Goal: Task Accomplishment & Management: Complete application form

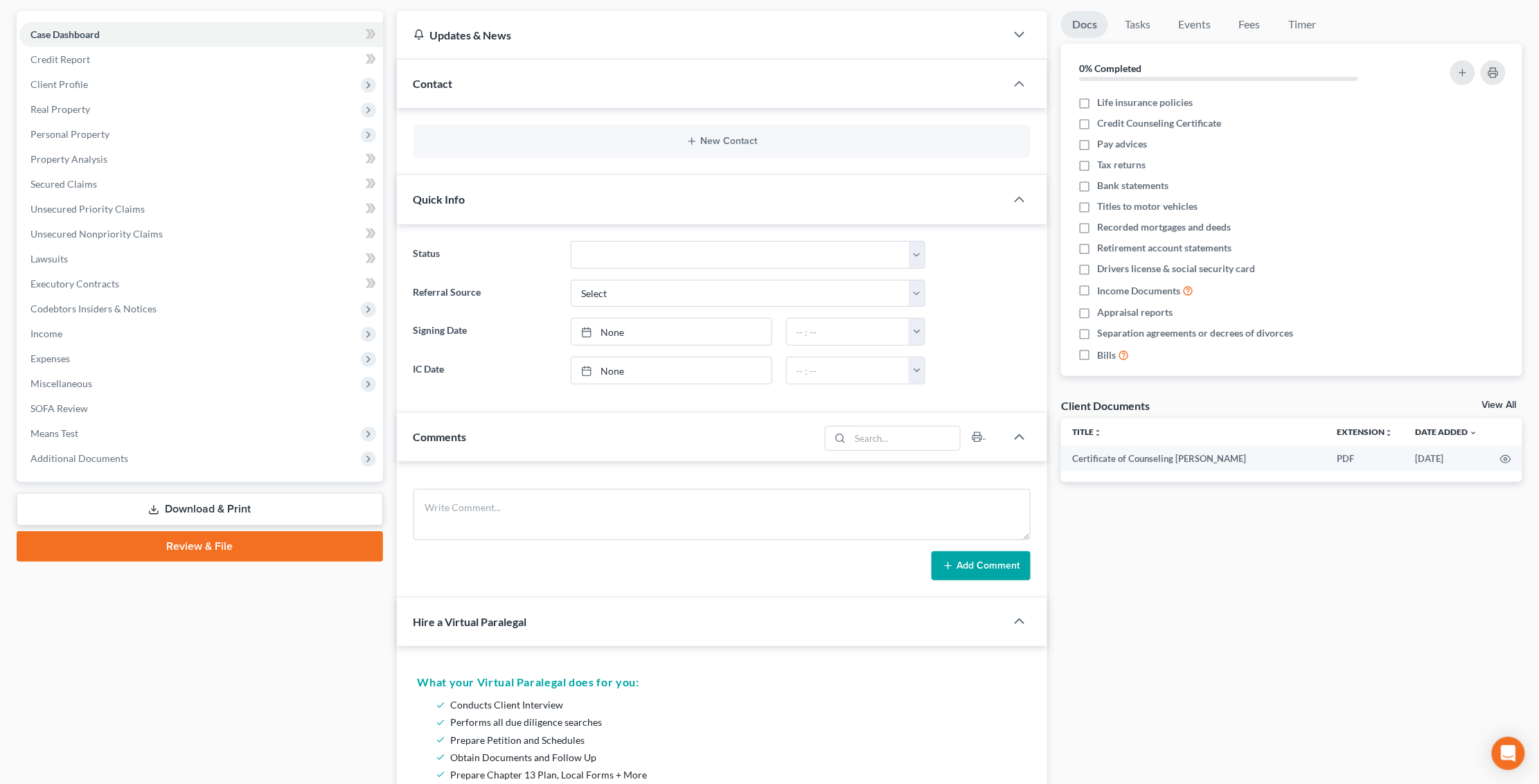
scroll to position [106, 0]
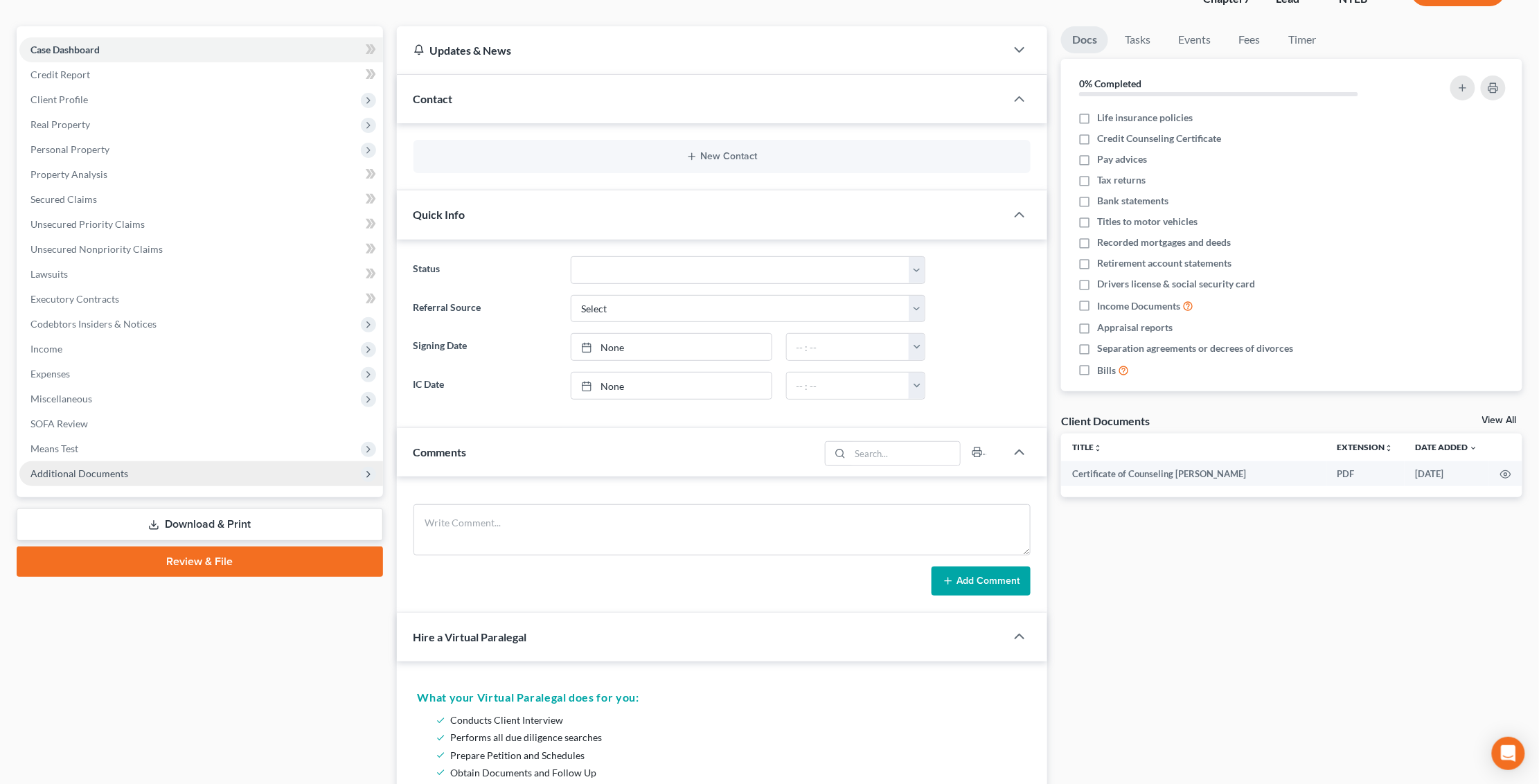
click at [186, 461] on span "Additional Documents" at bounding box center [201, 473] width 364 height 25
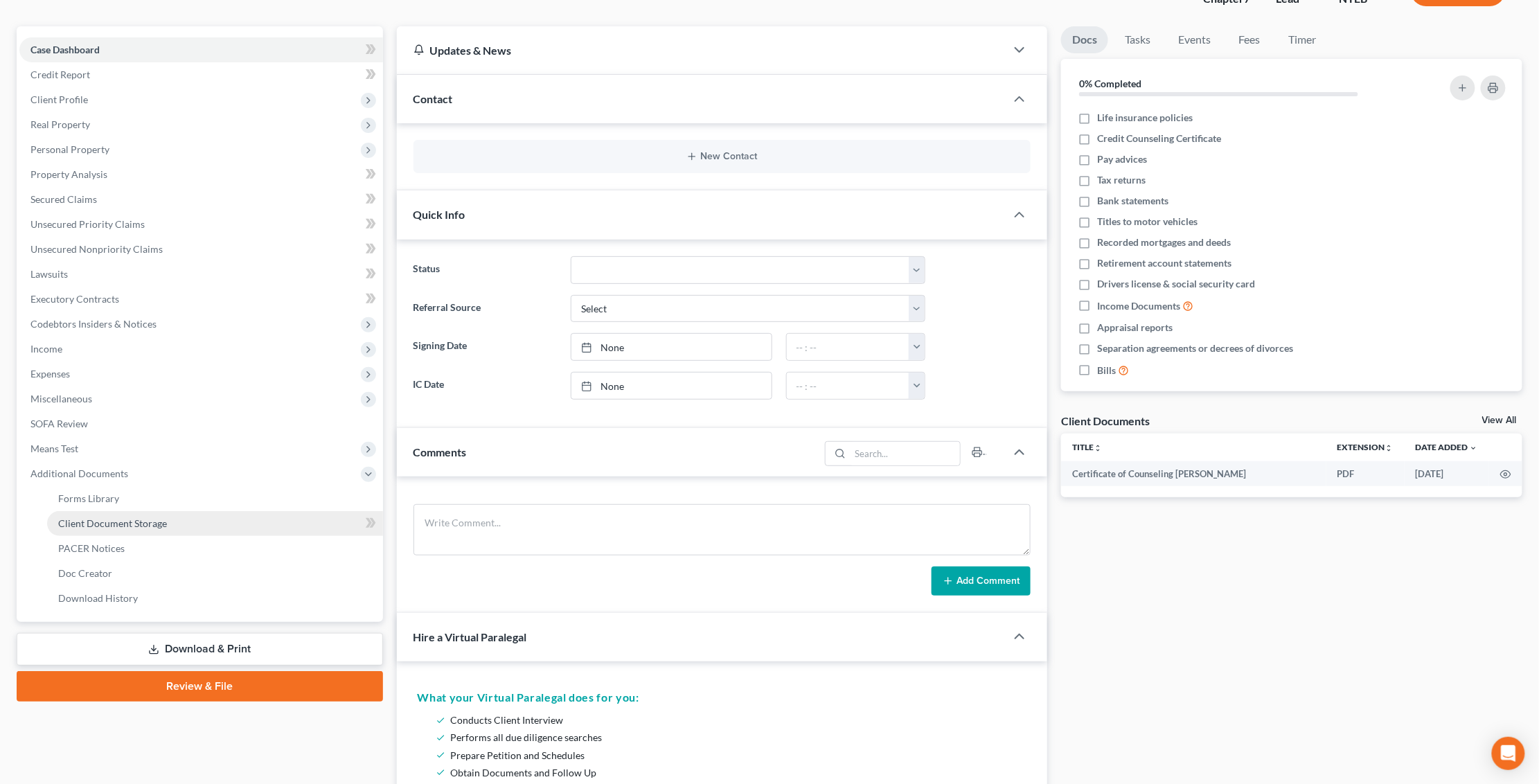
click at [205, 519] on link "Client Document Storage" at bounding box center [215, 523] width 336 height 25
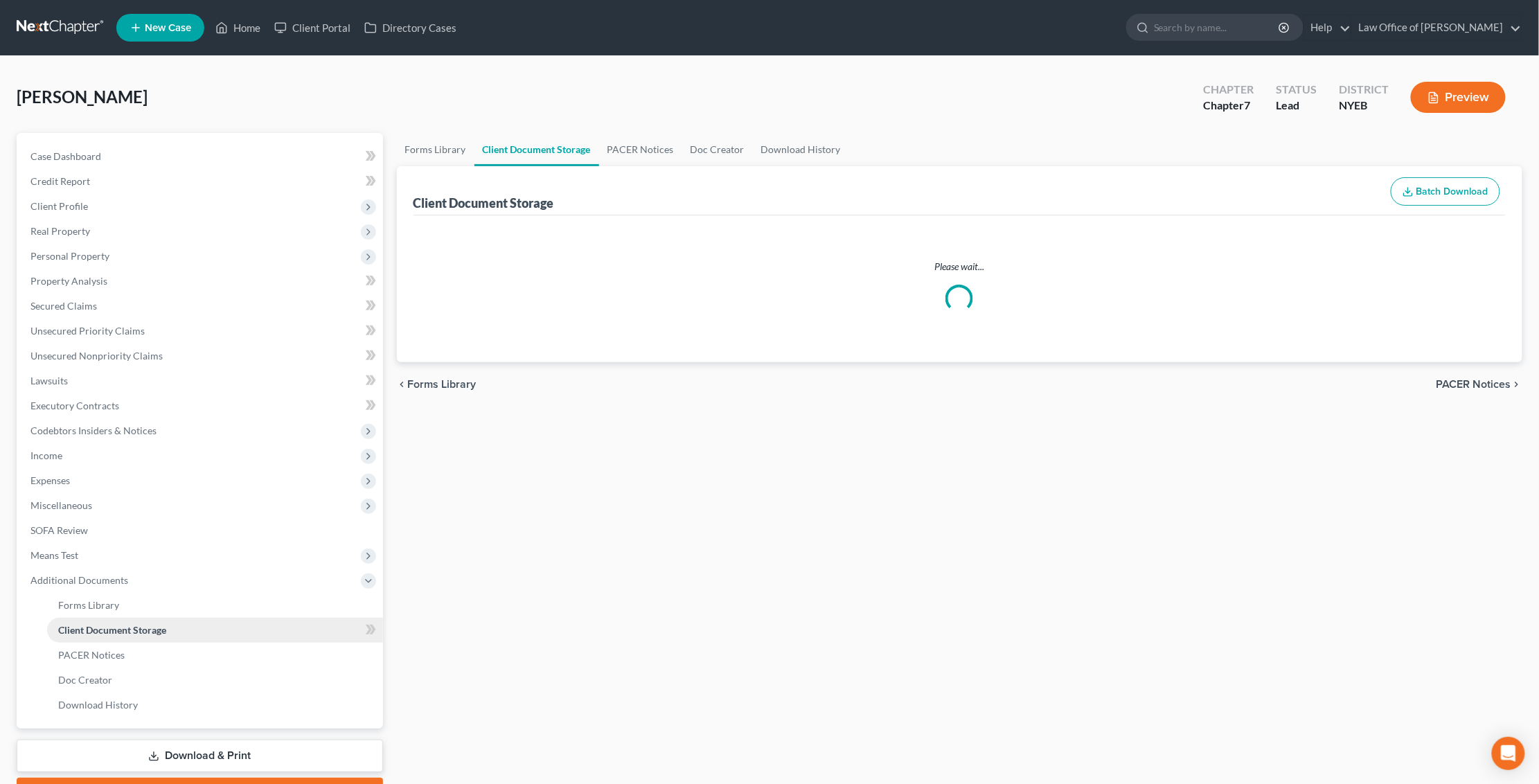
select select "0"
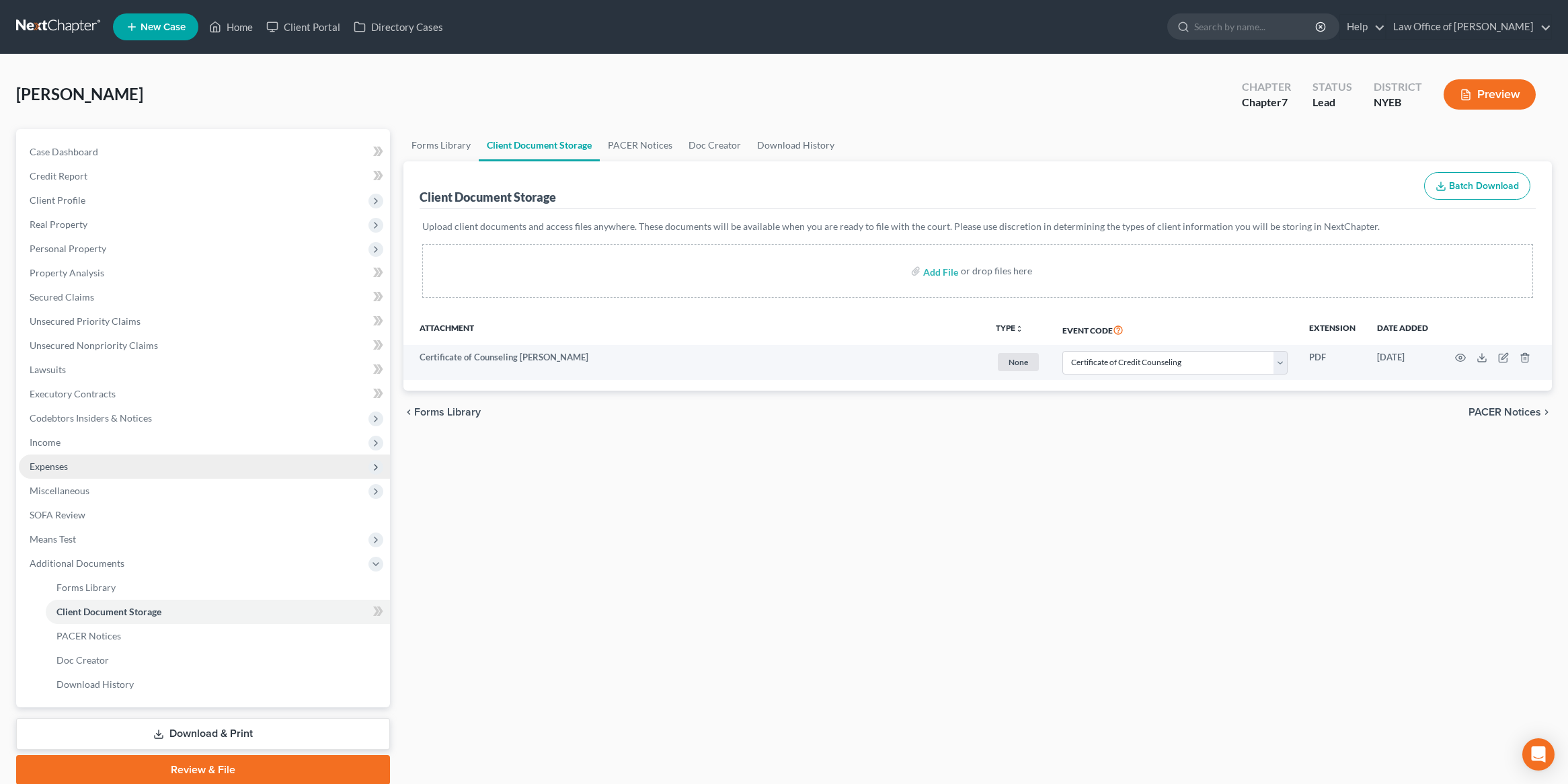
scroll to position [51, 0]
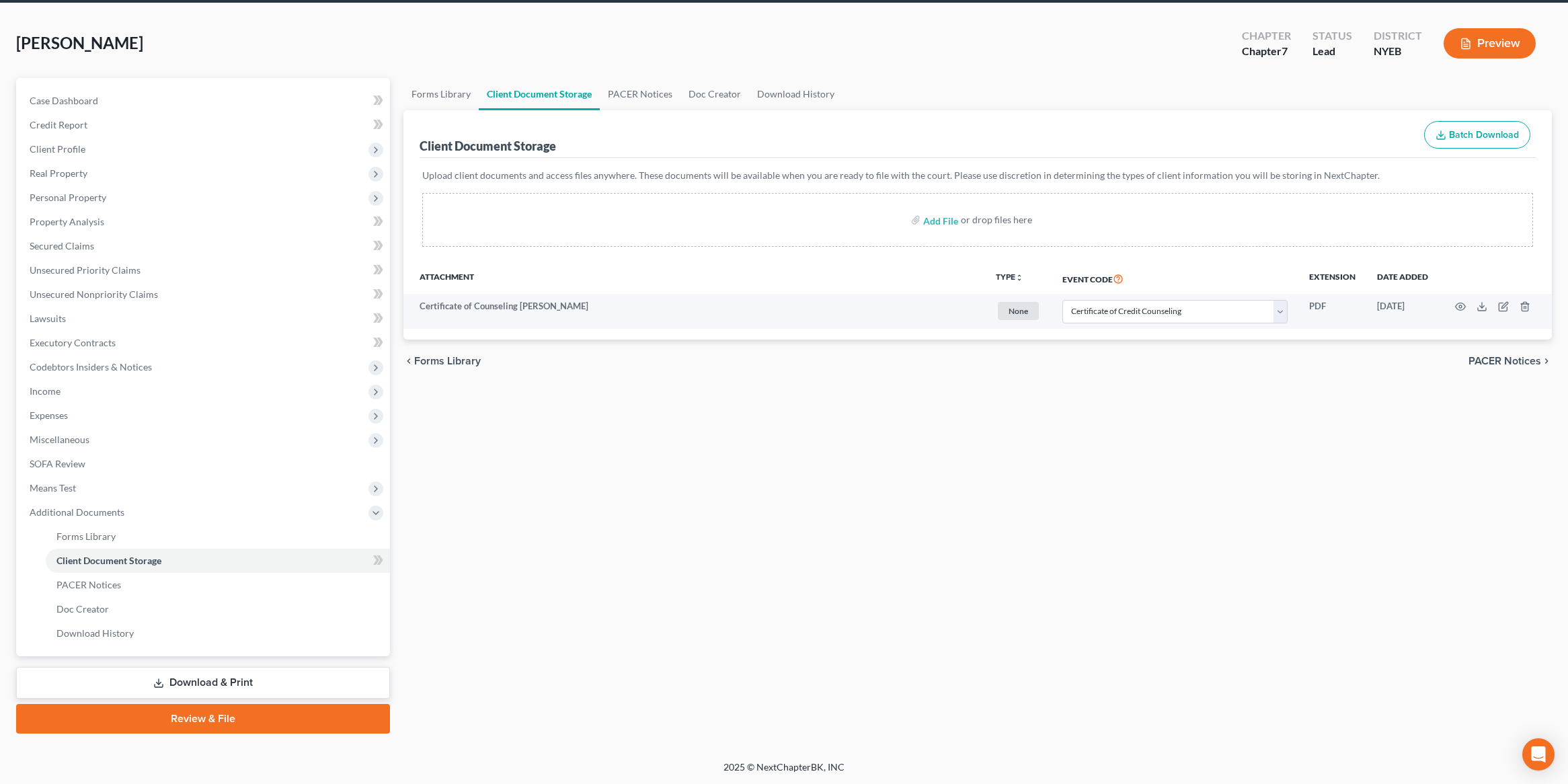
click at [272, 667] on link "Review & File" at bounding box center [203, 719] width 374 height 29
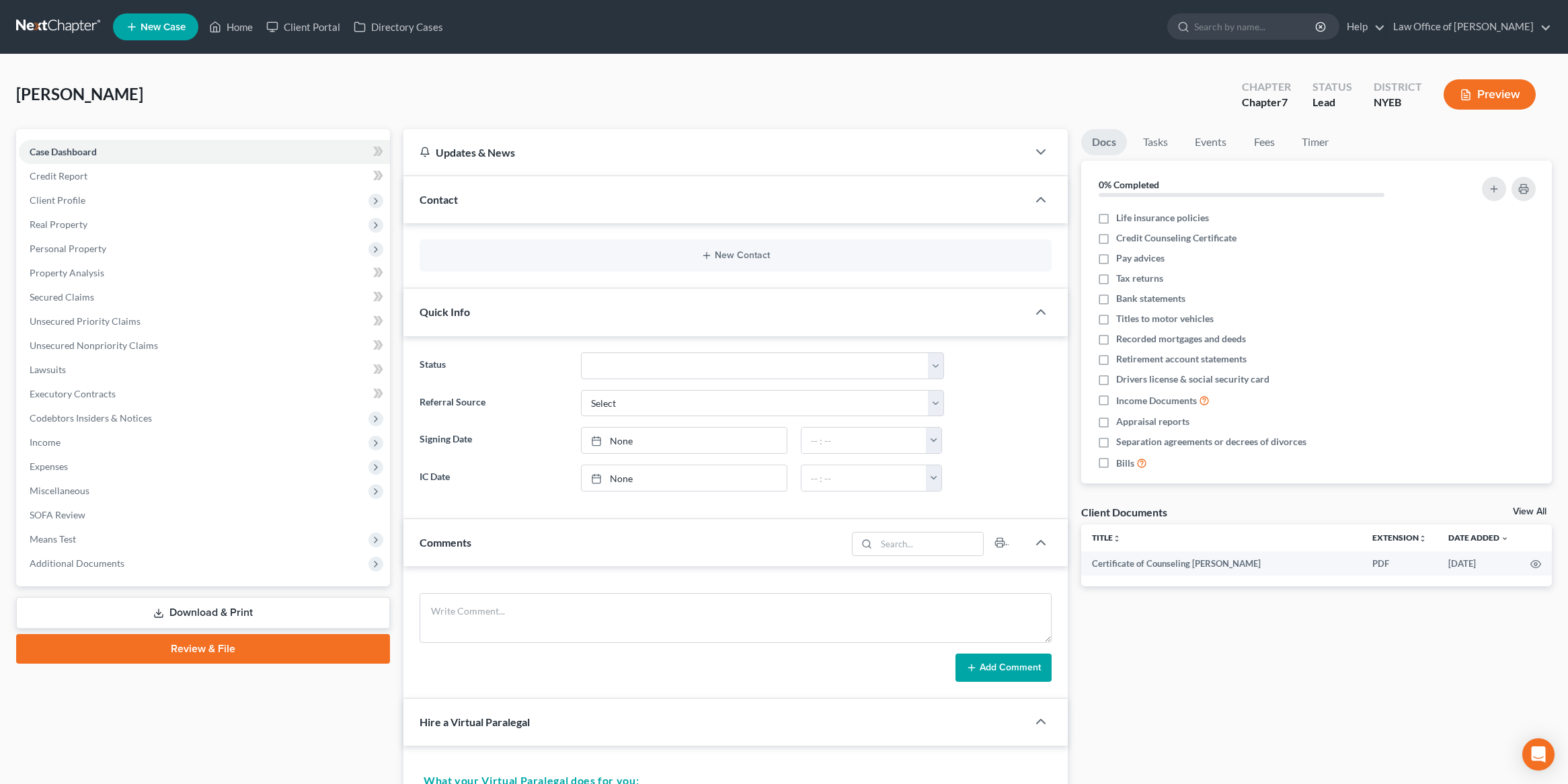
click at [214, 648] on link "Review & File" at bounding box center [203, 649] width 374 height 29
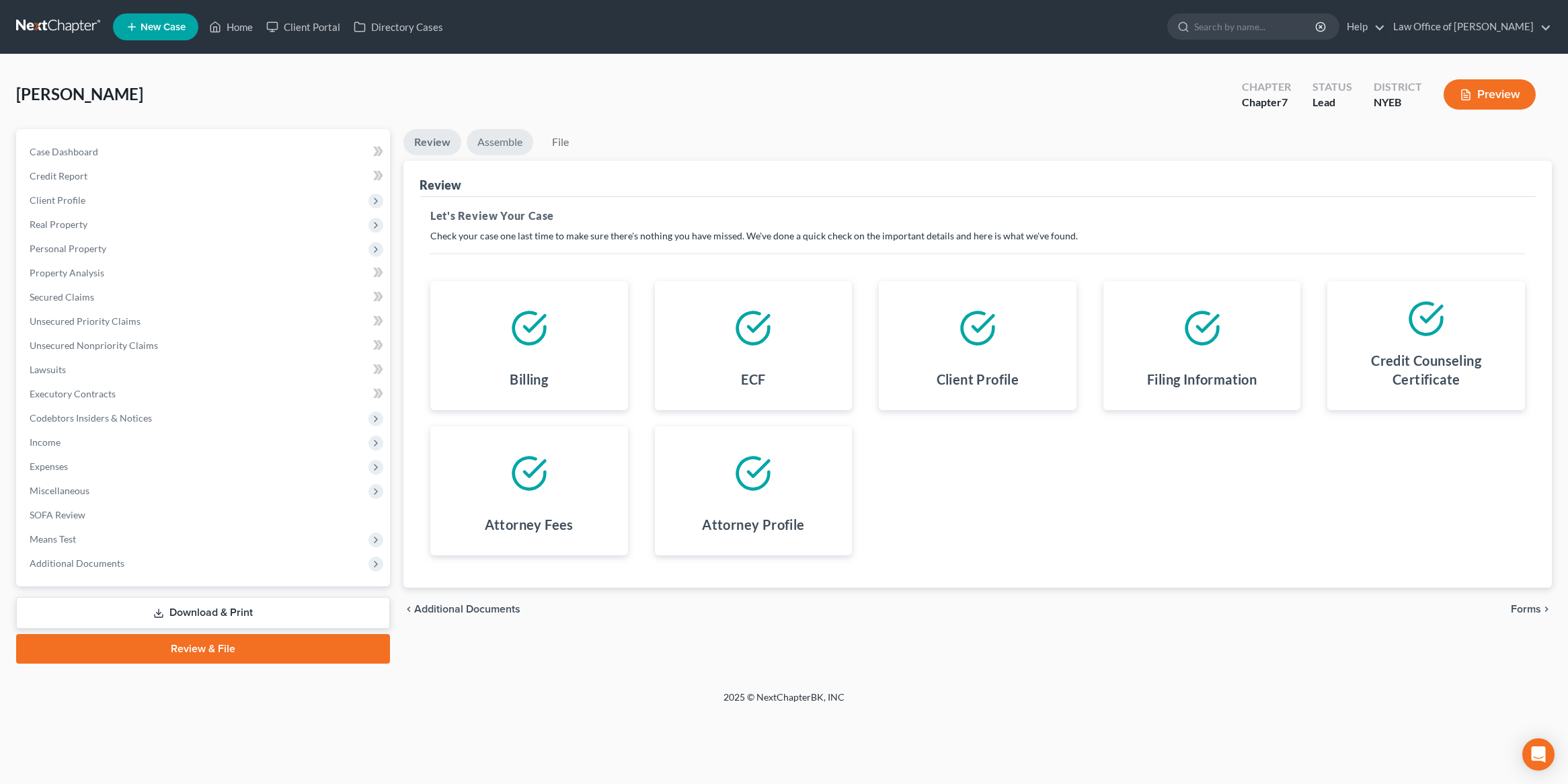
click at [498, 142] on link "Assemble" at bounding box center [500, 142] width 67 height 26
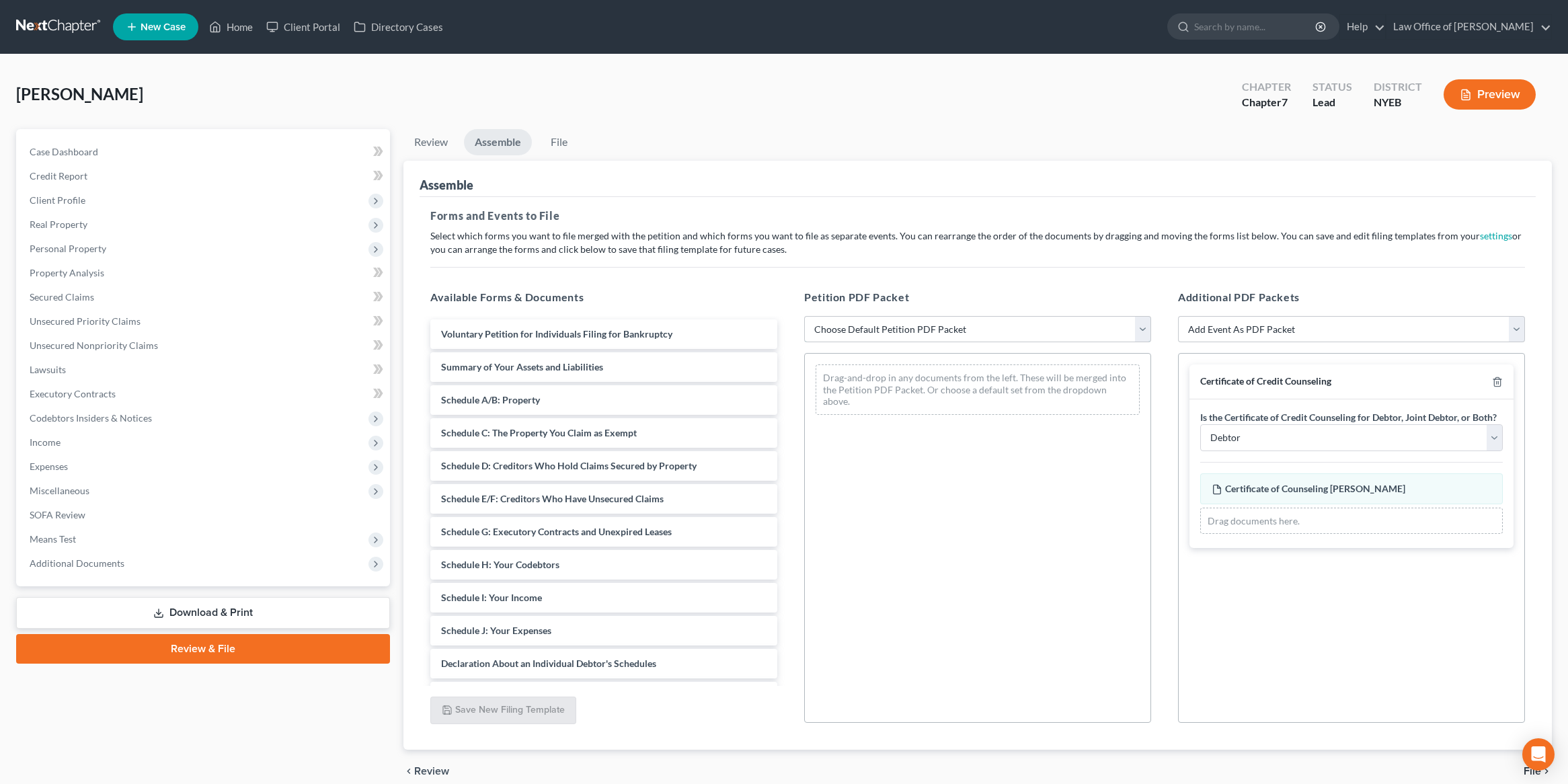
click at [924, 331] on select "Choose Default Petition PDF Packet Complete Bankruptcy Petition (all forms and …" at bounding box center [977, 329] width 347 height 27
select select "0"
click at [804, 316] on select "Choose Default Petition PDF Packet Complete Bankruptcy Petition (all forms and …" at bounding box center [977, 329] width 347 height 27
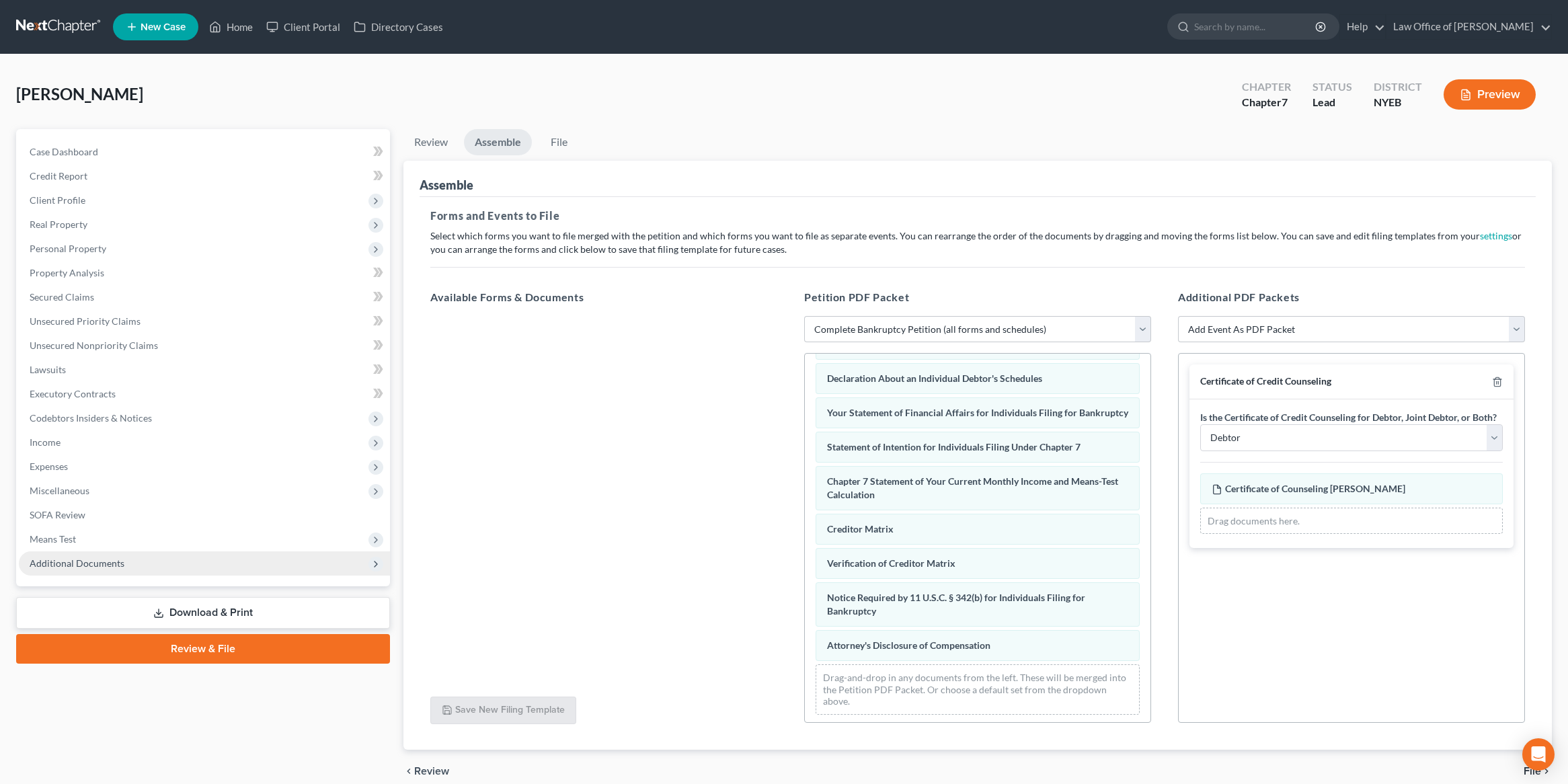
click at [202, 564] on span "Additional Documents" at bounding box center [204, 564] width 371 height 24
